Goal: Information Seeking & Learning: Learn about a topic

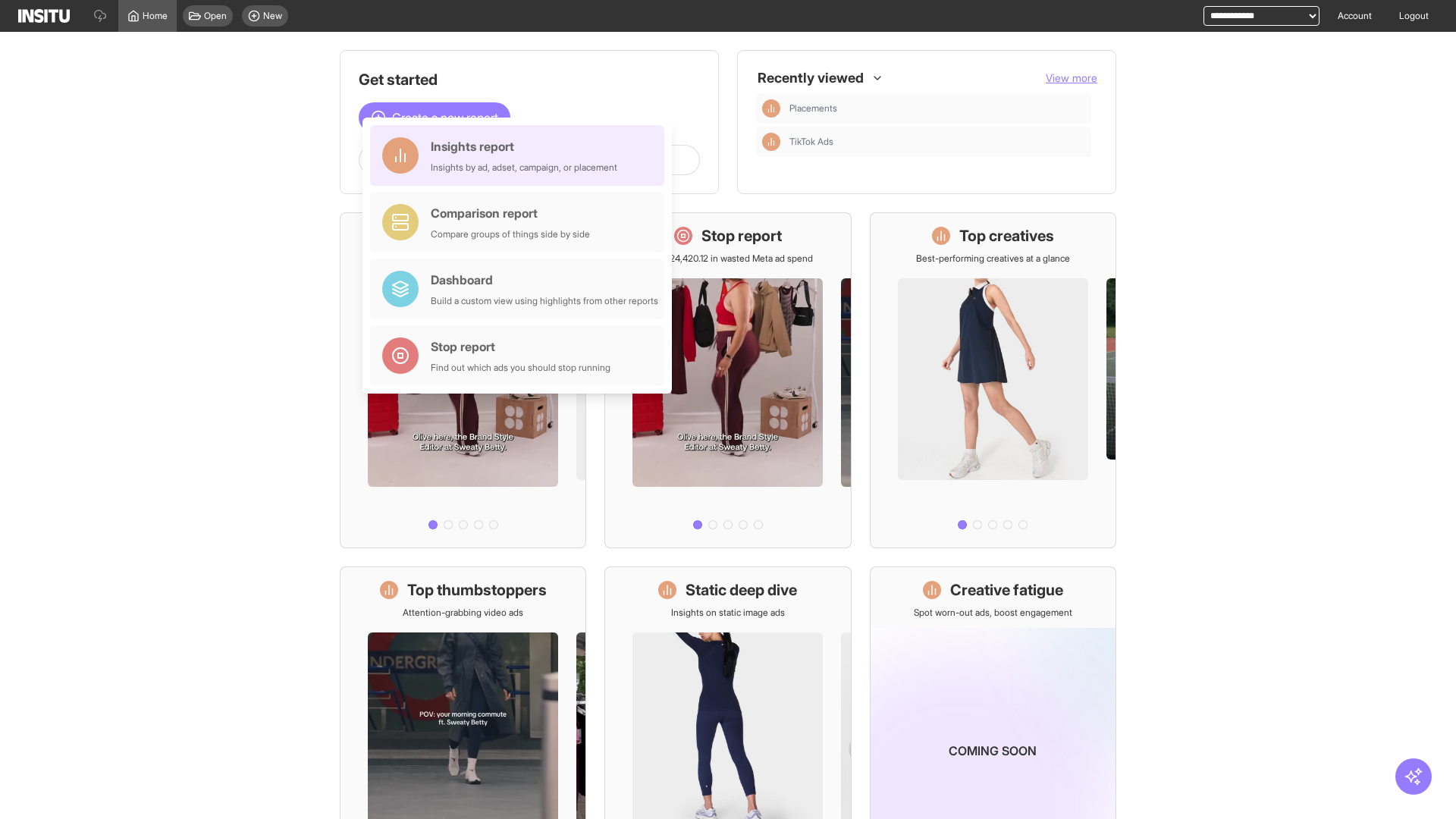
click at [521, 156] on div "Insights report Insights by ad, adset, campaign, or placement" at bounding box center [524, 156] width 186 height 36
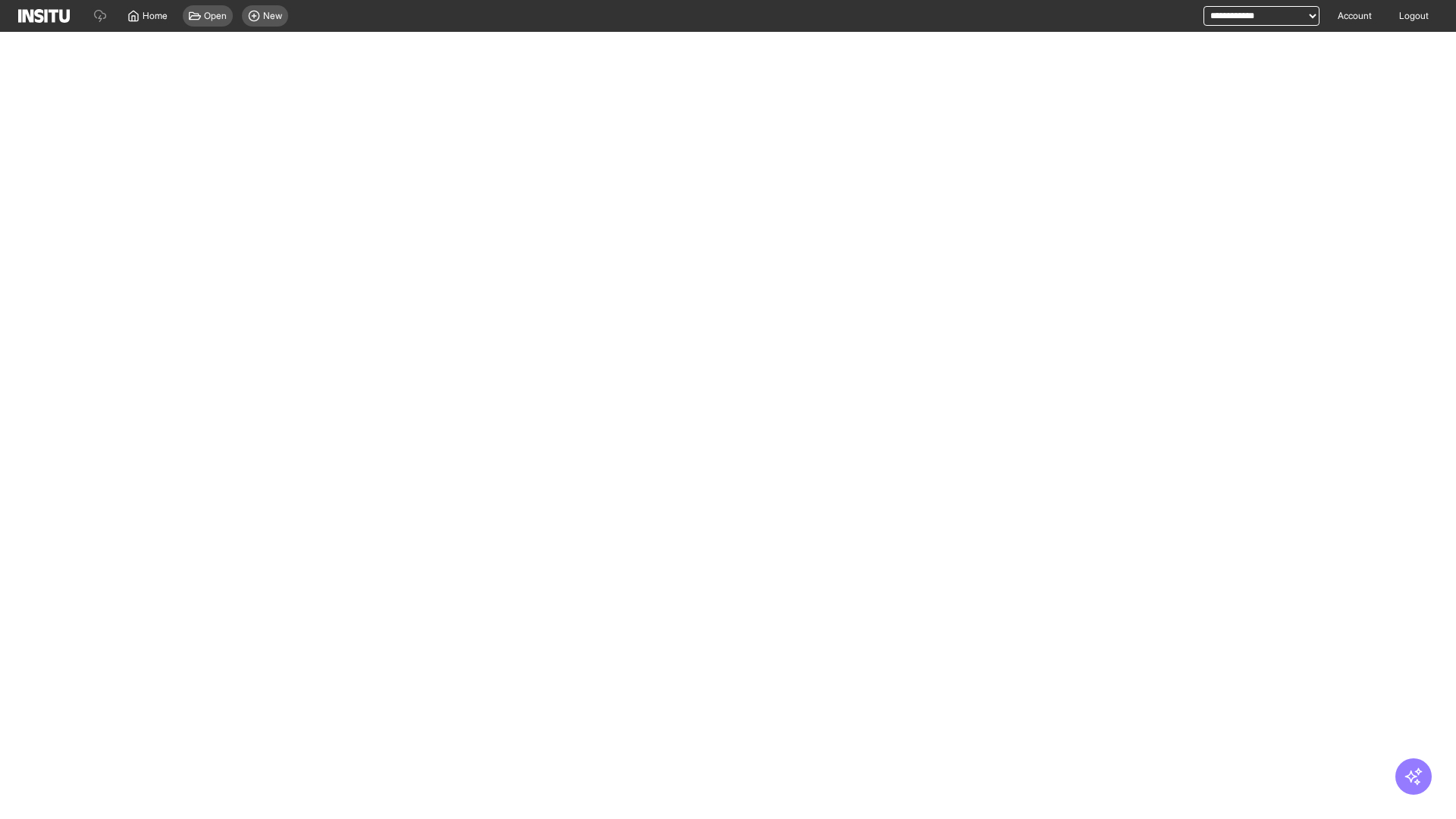
select select "**"
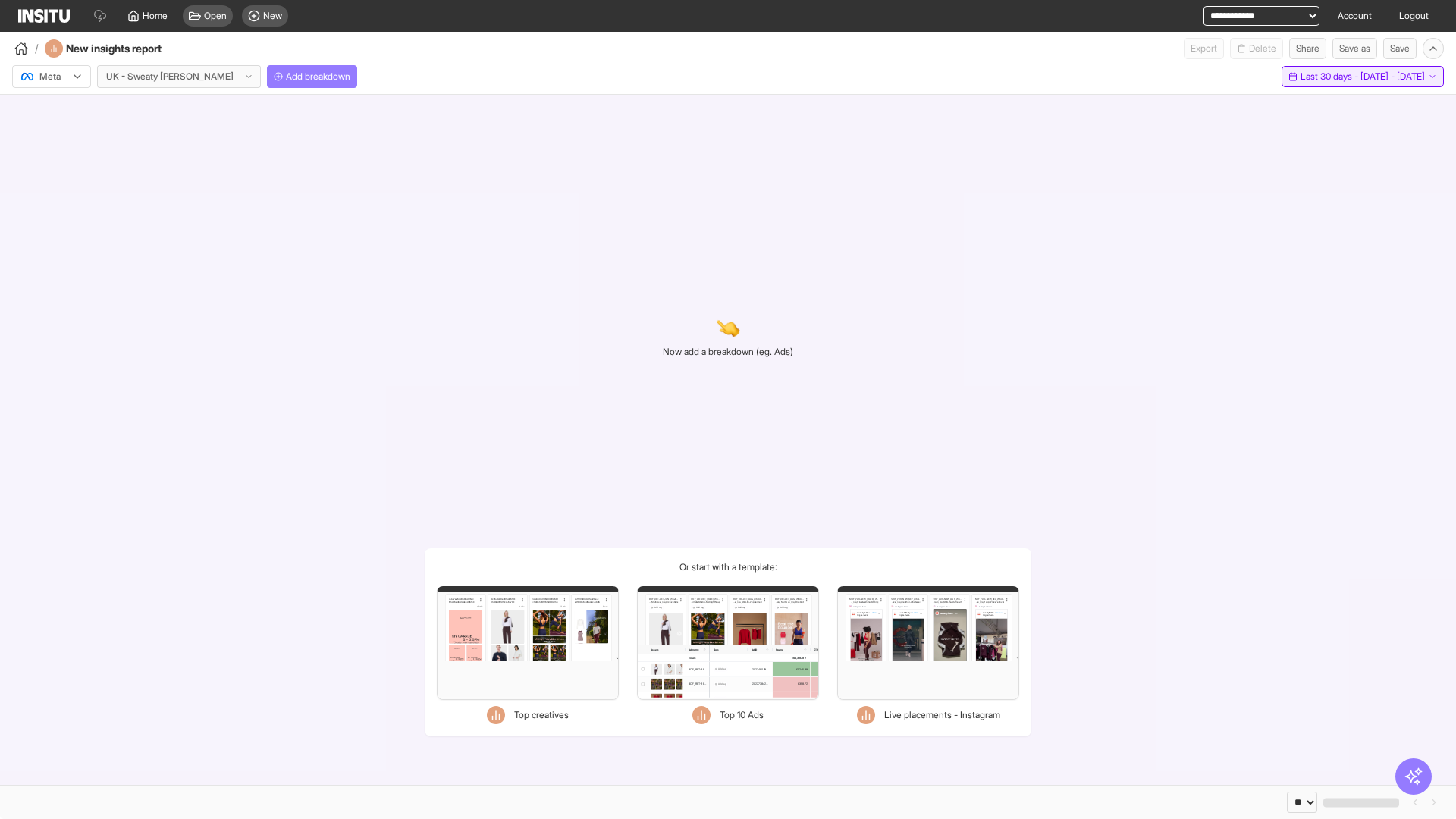
click at [1334, 76] on span "Last 30 days - [DATE] - [DATE]" at bounding box center [1363, 76] width 124 height 12
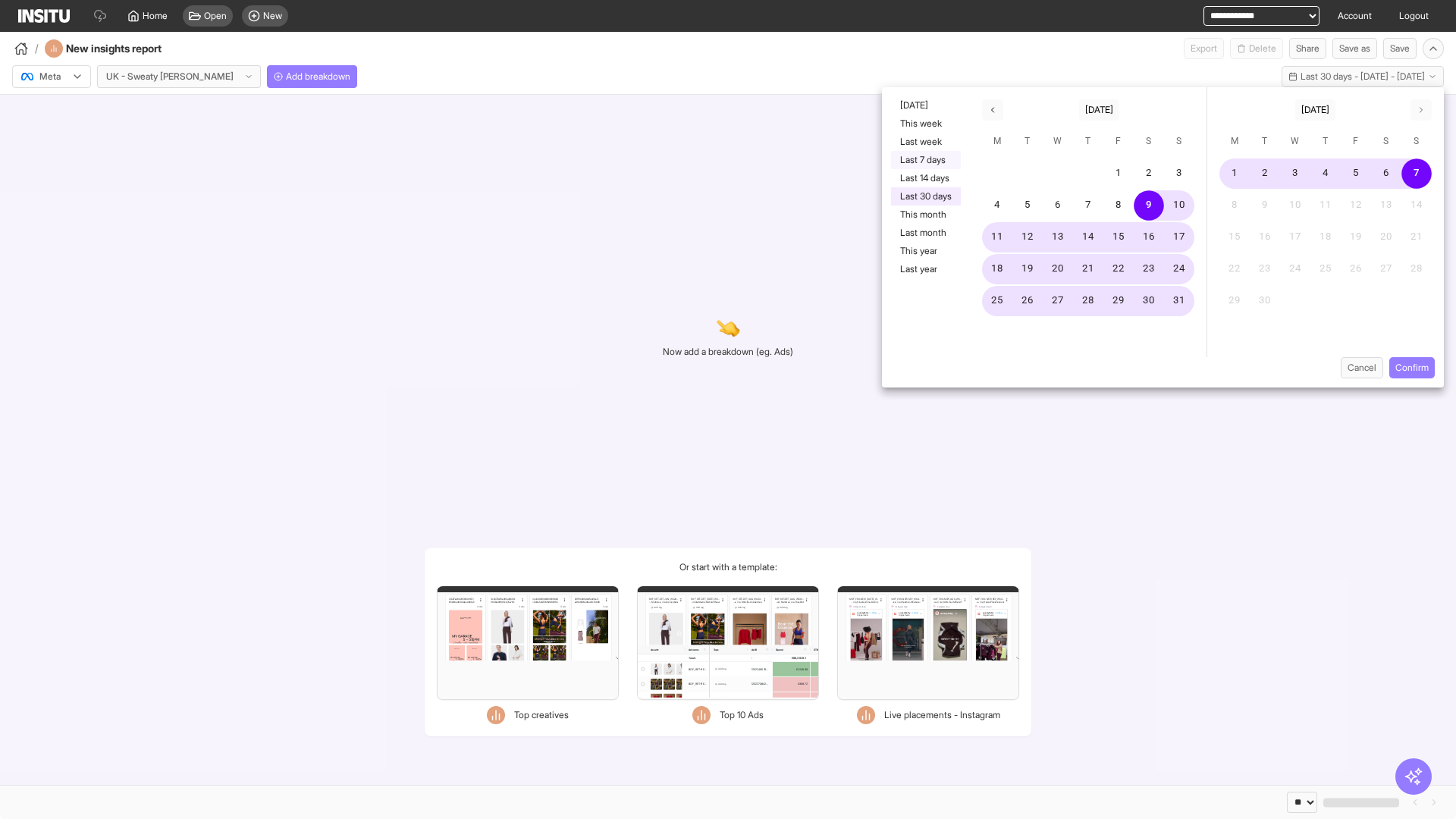
click at [924, 160] on button "Last 7 days" at bounding box center [925, 160] width 70 height 18
